Goal: Register for event/course

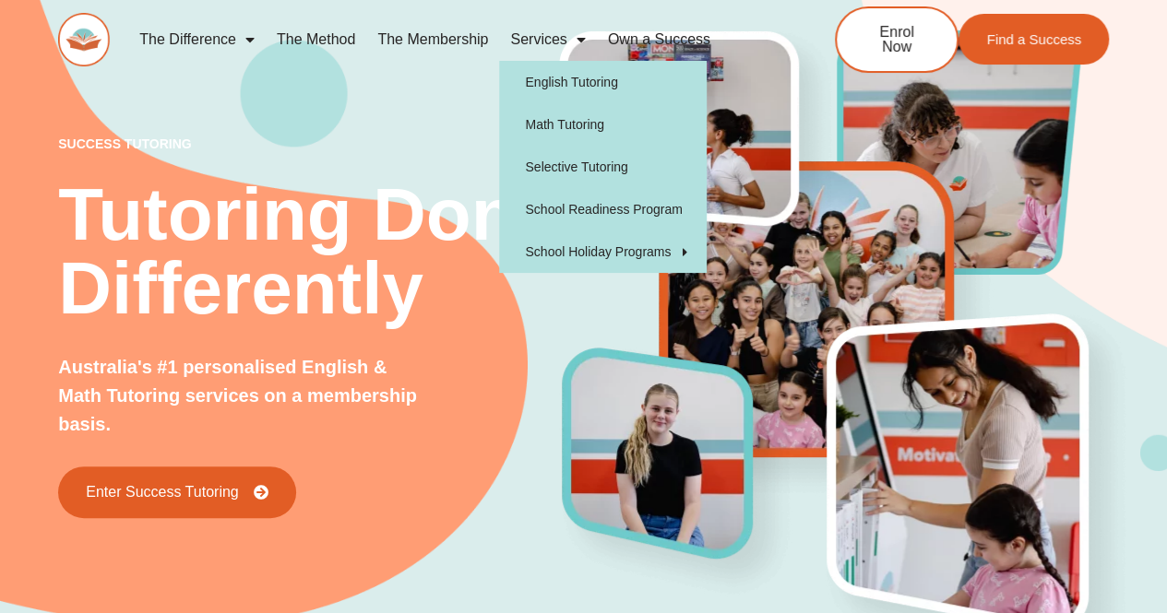
click at [539, 38] on link "Services" at bounding box center [547, 39] width 97 height 42
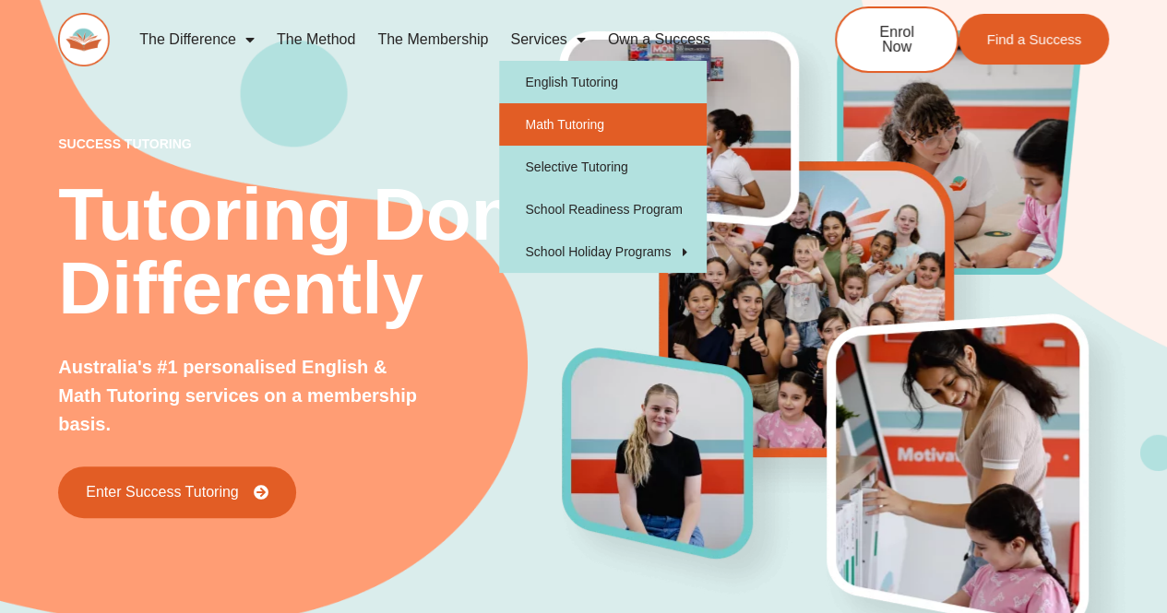
click at [563, 130] on link "Math Tutoring" at bounding box center [602, 124] width 207 height 42
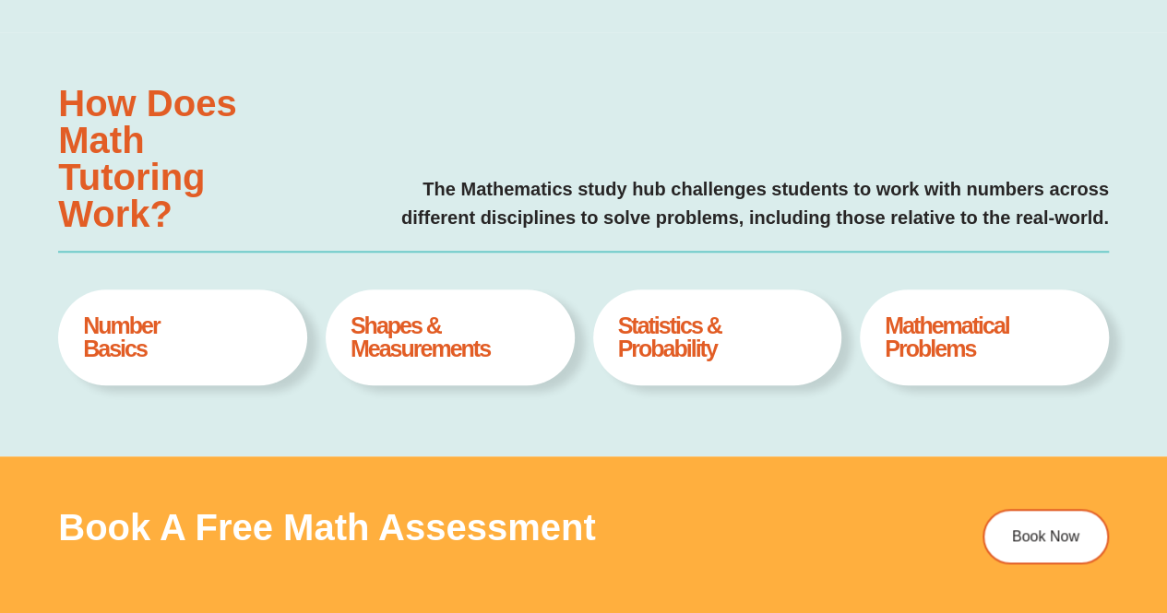
scroll to position [656, 0]
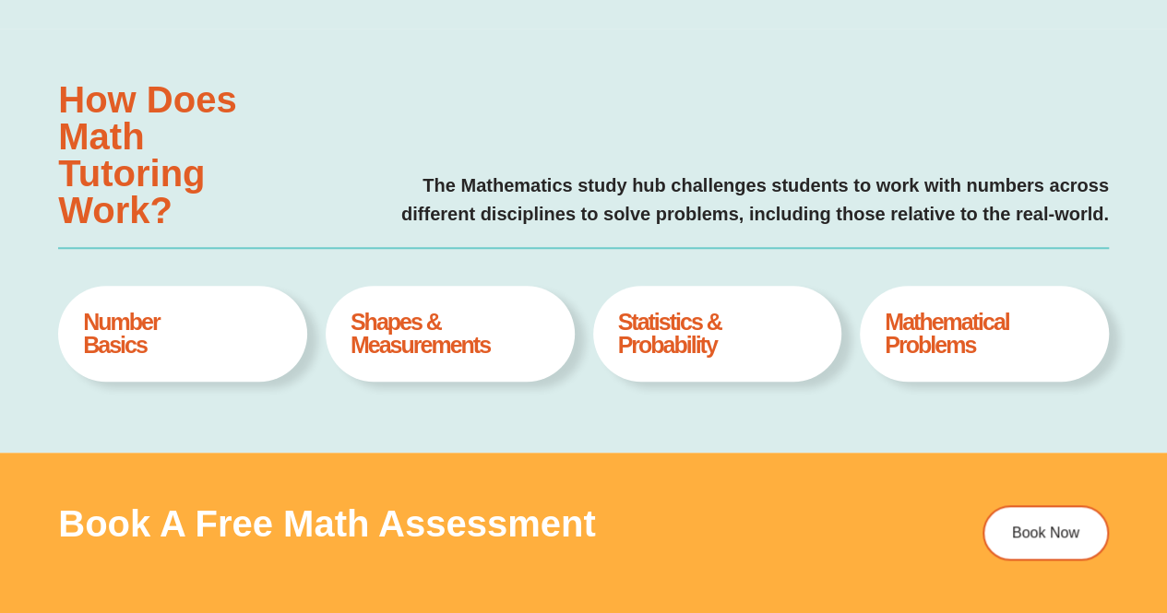
click at [714, 305] on div "Statistics & Probability Book A Free Assesment" at bounding box center [717, 334] width 249 height 96
click at [669, 333] on h4 "Statistics & Probability" at bounding box center [716, 334] width 199 height 46
click at [754, 323] on h4 "Statistics & Probability" at bounding box center [716, 334] width 199 height 46
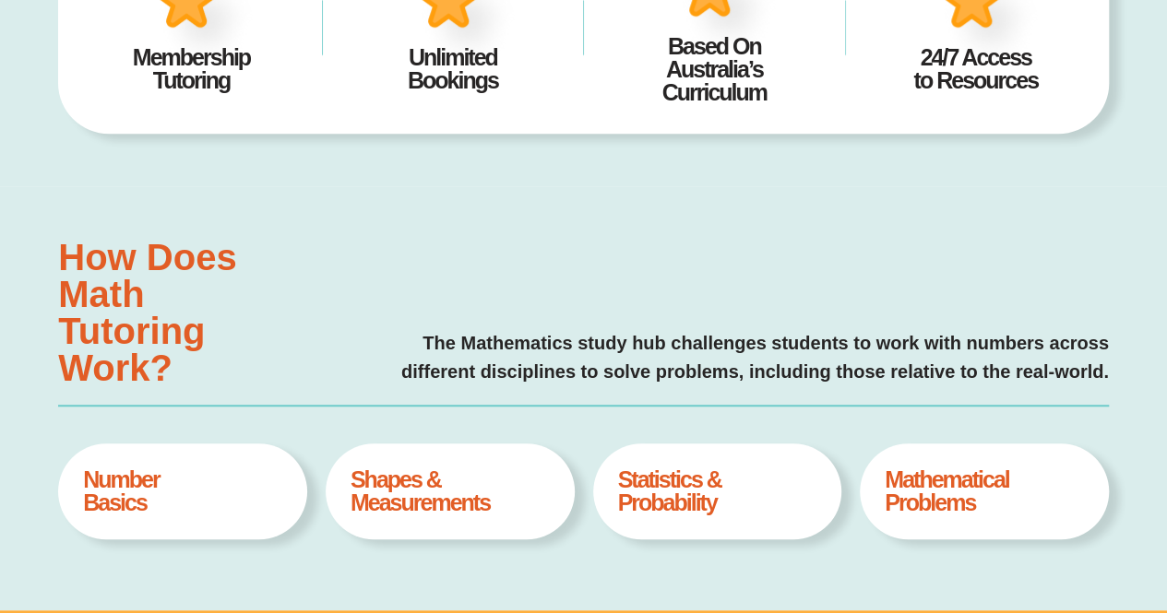
scroll to position [499, 0]
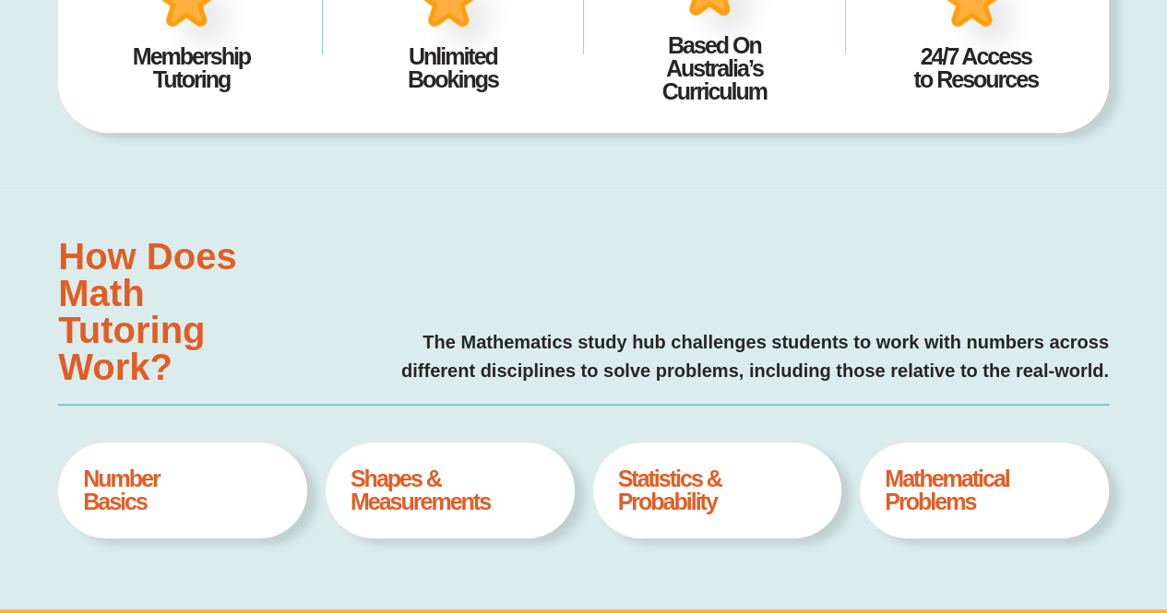
click at [714, 491] on h4 "Statistics & Probability" at bounding box center [716, 491] width 199 height 46
click at [710, 486] on h4 "Statistics & Probability" at bounding box center [716, 491] width 199 height 46
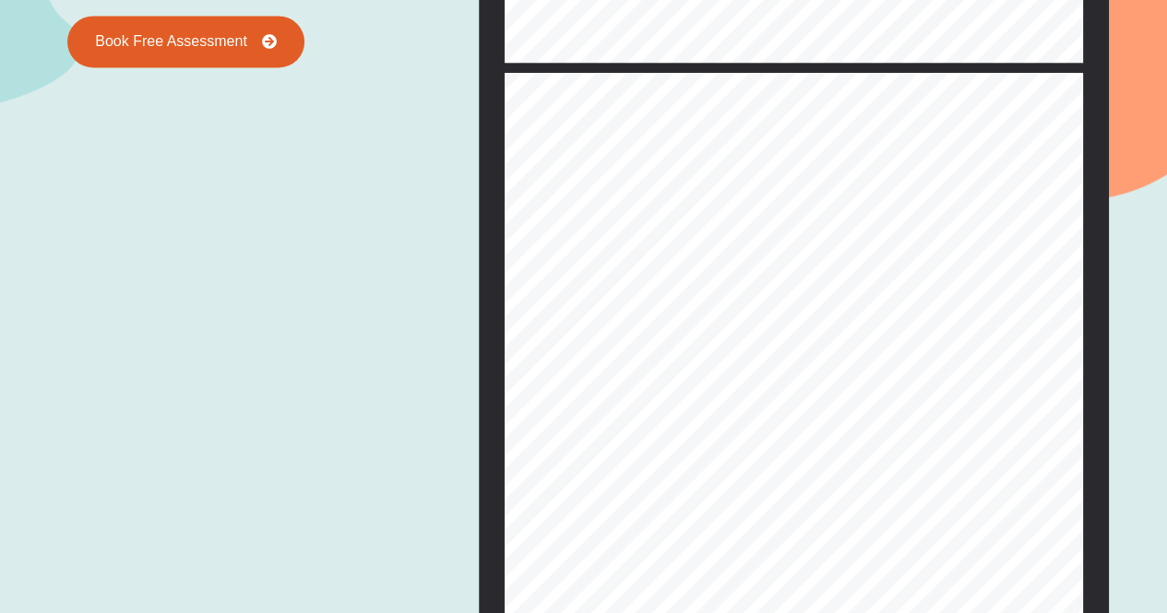
scroll to position [0, 0]
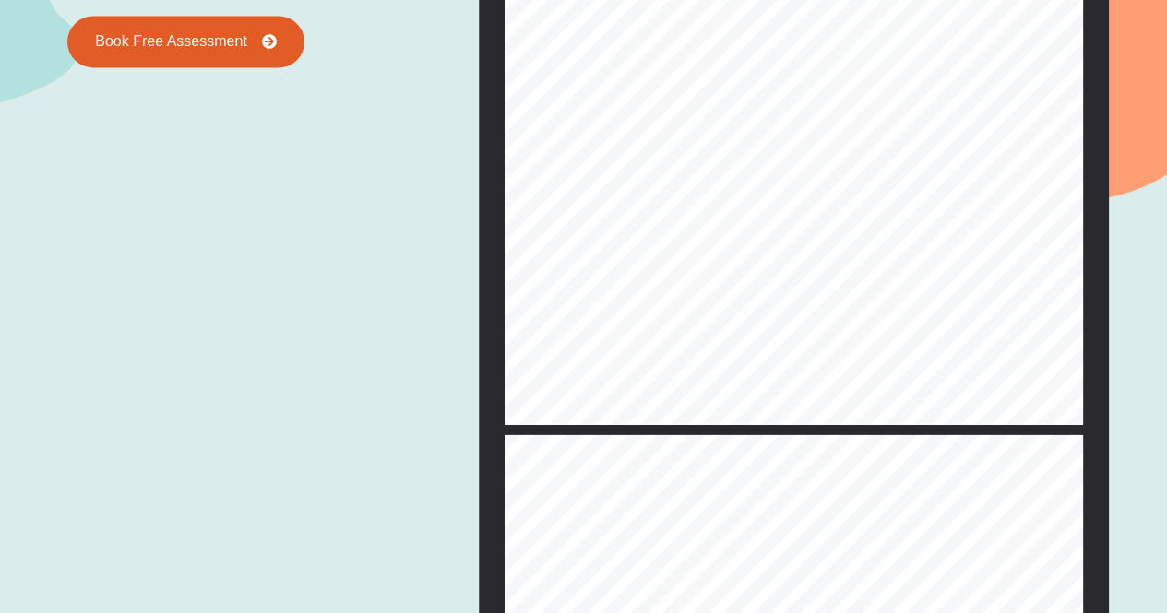
type input "*"
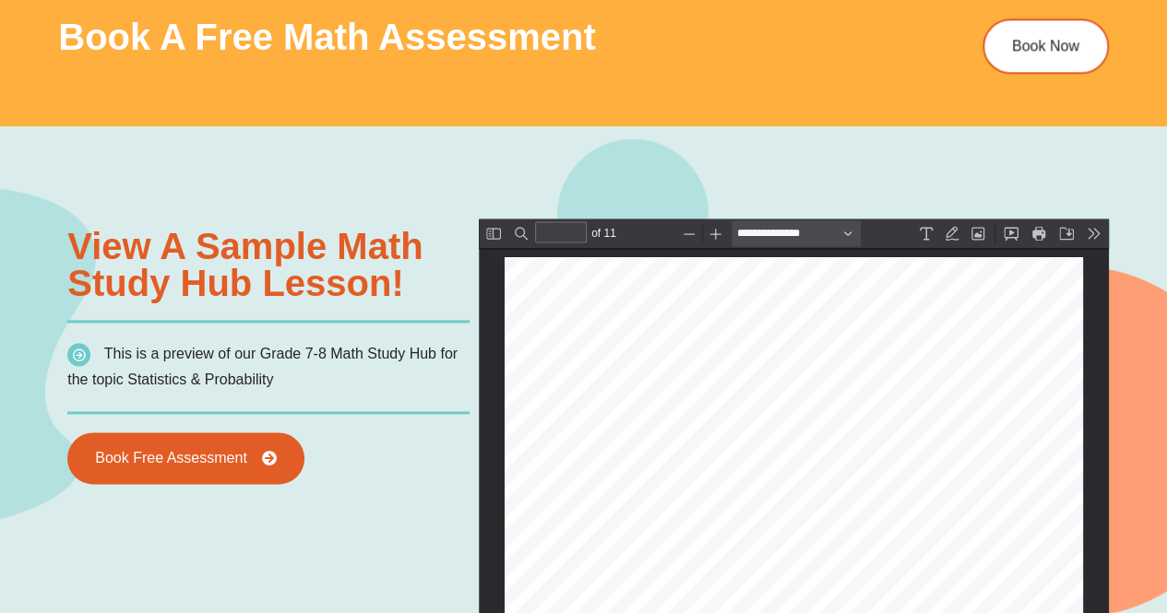
scroll to position [1144, 0]
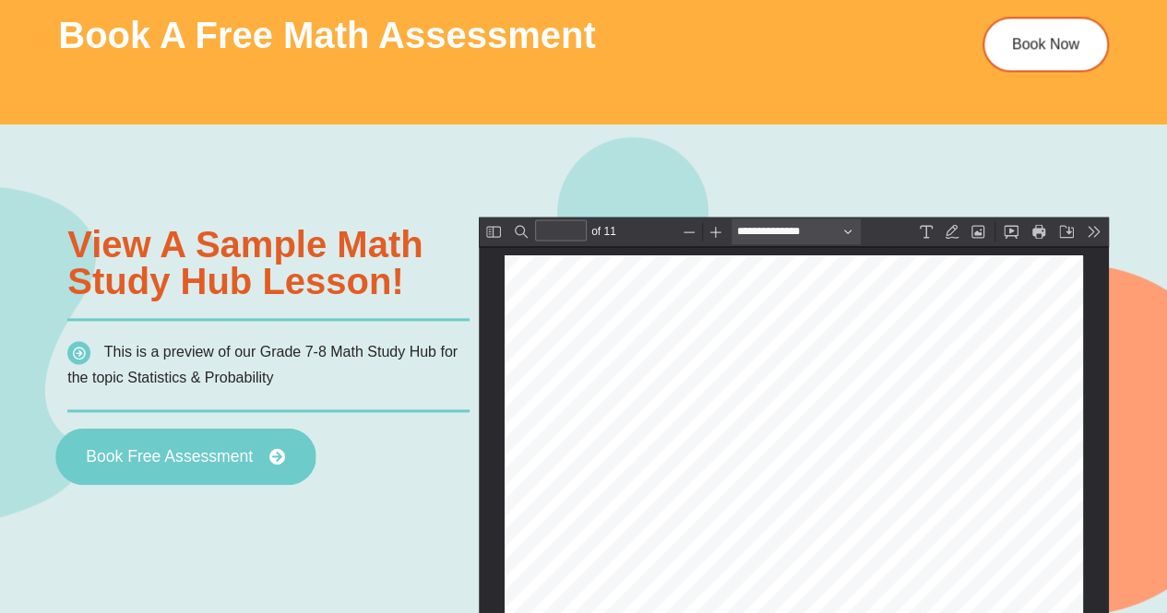
click at [148, 470] on link "Book Free Assessment" at bounding box center [185, 456] width 260 height 57
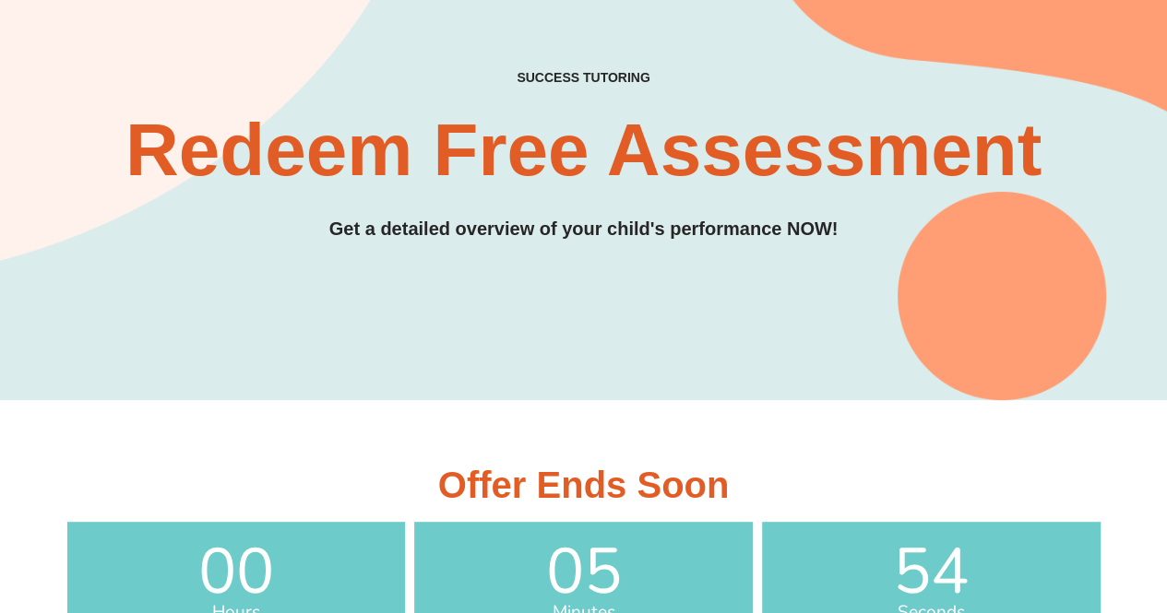
scroll to position [109, 0]
